Goal: Entertainment & Leisure: Consume media (video, audio)

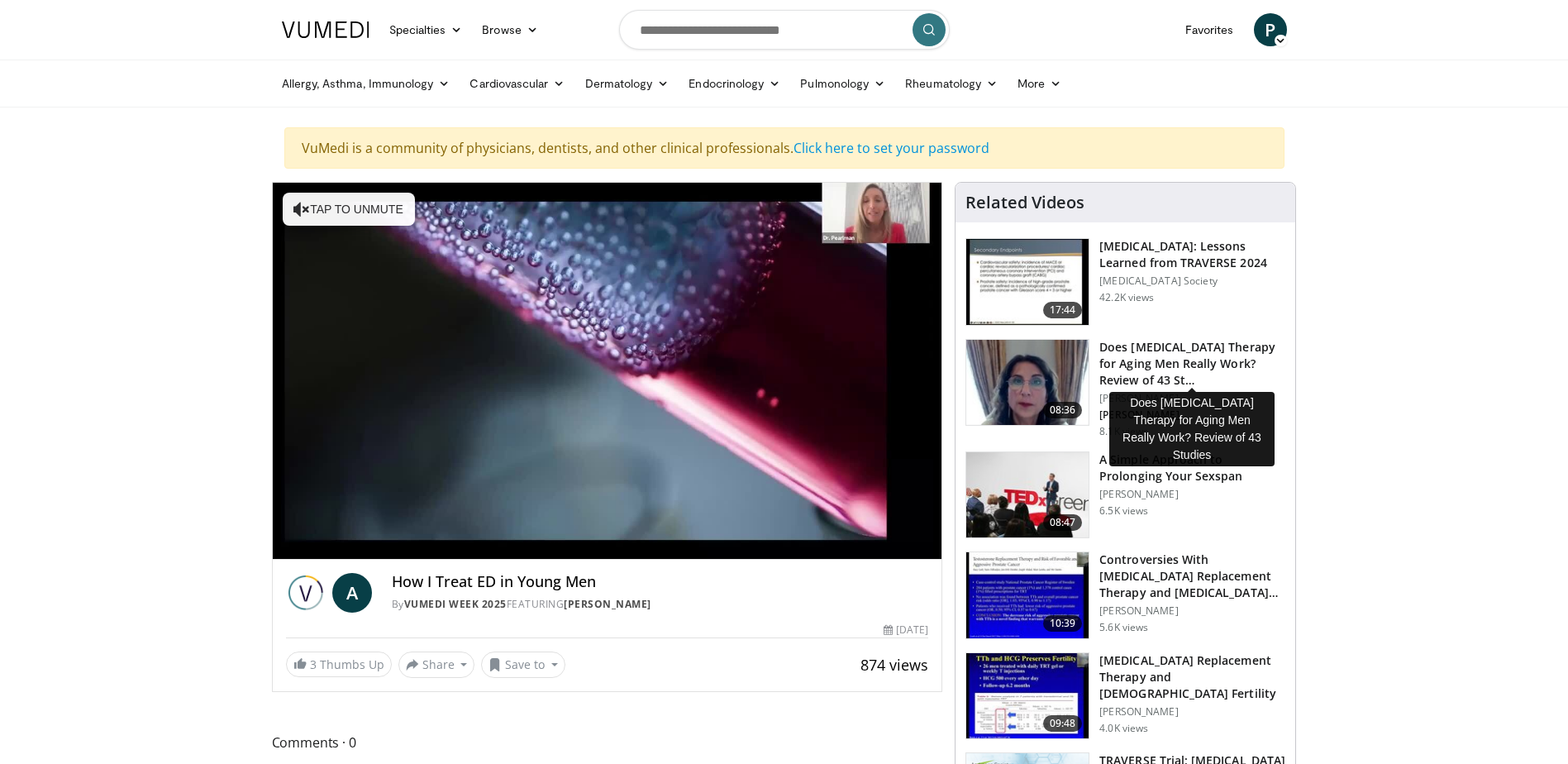
click at [1203, 343] on h3 "Does [MEDICAL_DATA] Therapy for Aging Men Really Work? Review of 43 St…" at bounding box center [1193, 364] width 186 height 50
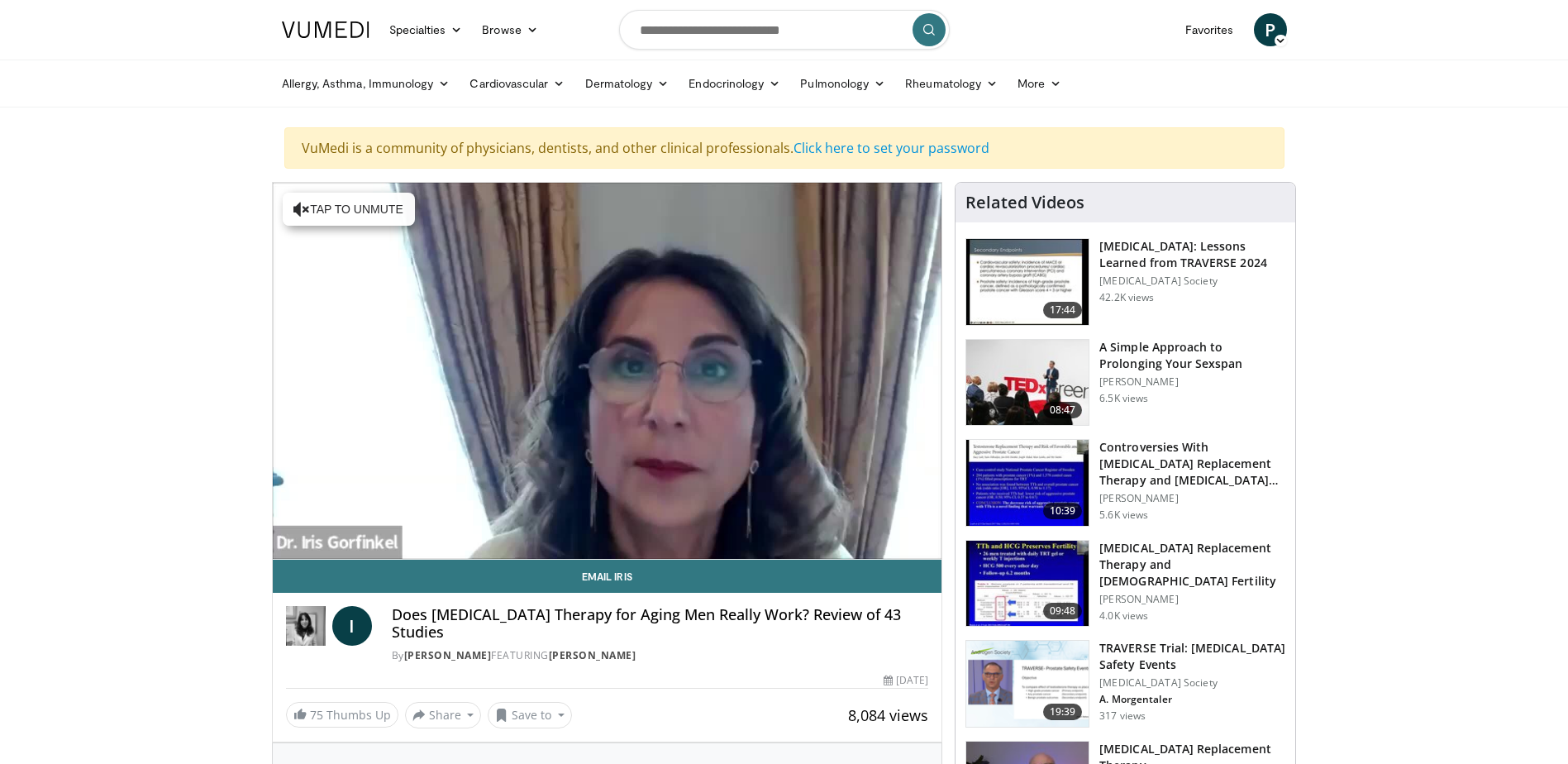
click at [1136, 249] on h3 "[MEDICAL_DATA]: Lessons Learned from TRAVERSE 2024" at bounding box center [1193, 254] width 186 height 33
